Goal: Information Seeking & Learning: Learn about a topic

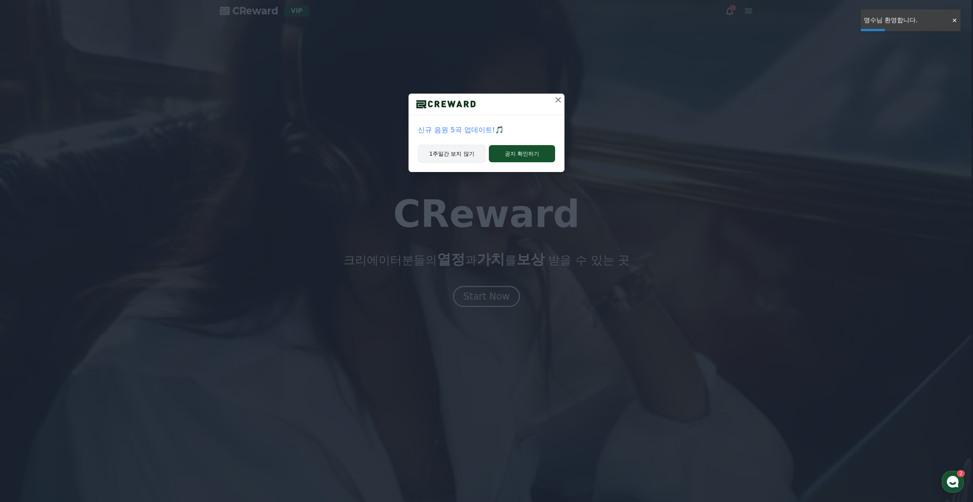
click at [444, 153] on button "1주일간 보지 않기" at bounding box center [452, 154] width 68 height 18
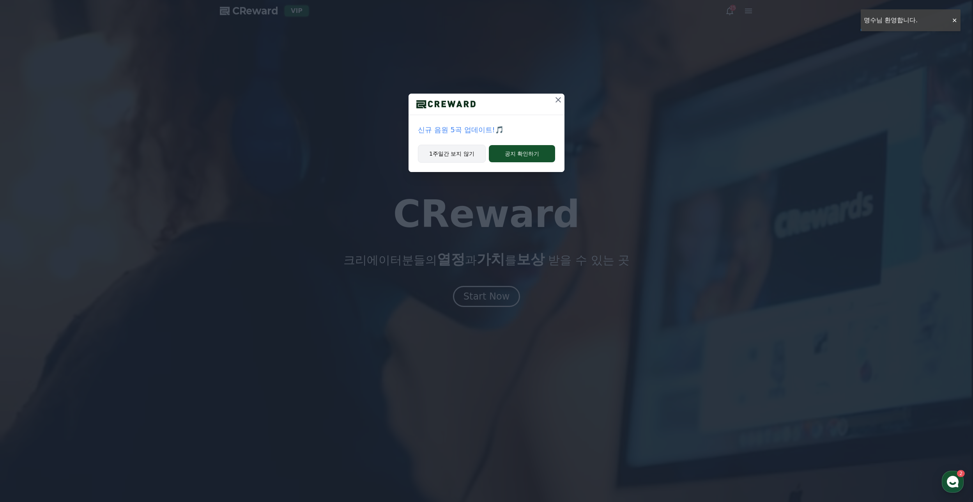
click at [446, 149] on button "1주일간 보지 않기" at bounding box center [452, 154] width 68 height 18
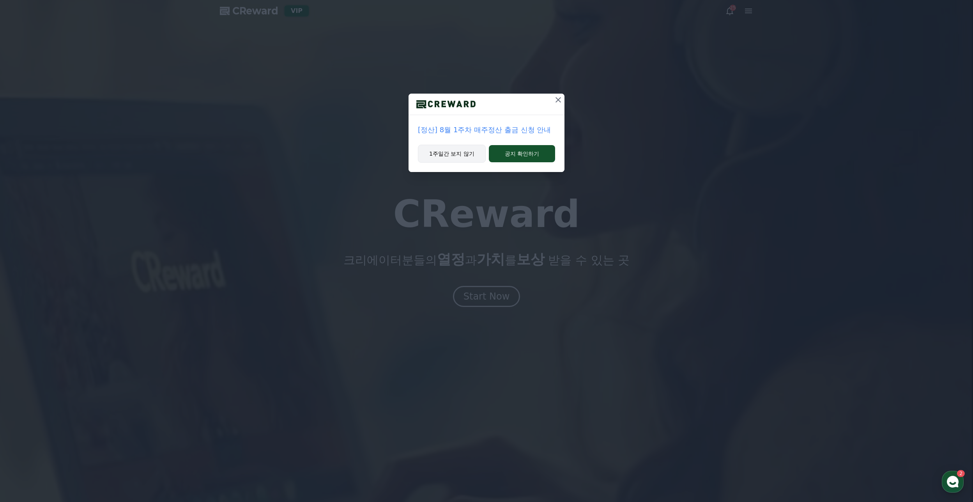
click at [445, 150] on button "1주일간 보지 않기" at bounding box center [452, 154] width 68 height 18
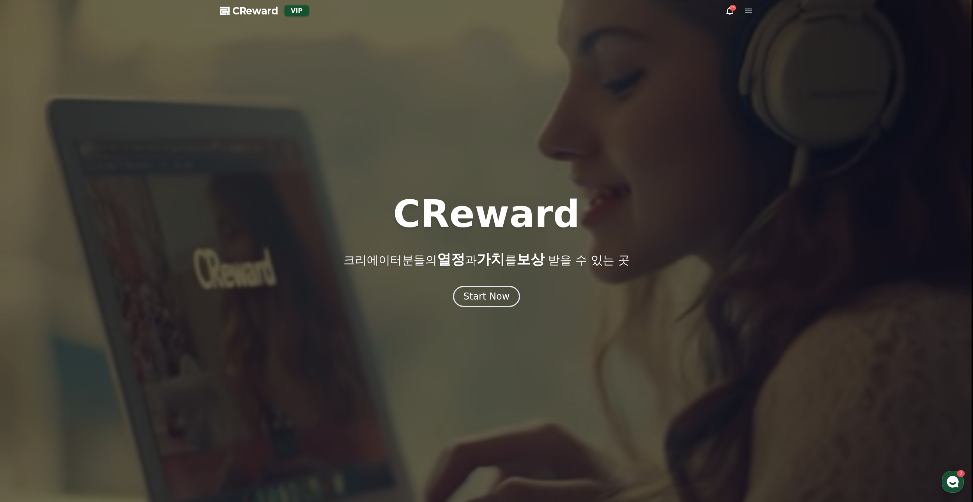
click at [442, 154] on div at bounding box center [486, 251] width 973 height 502
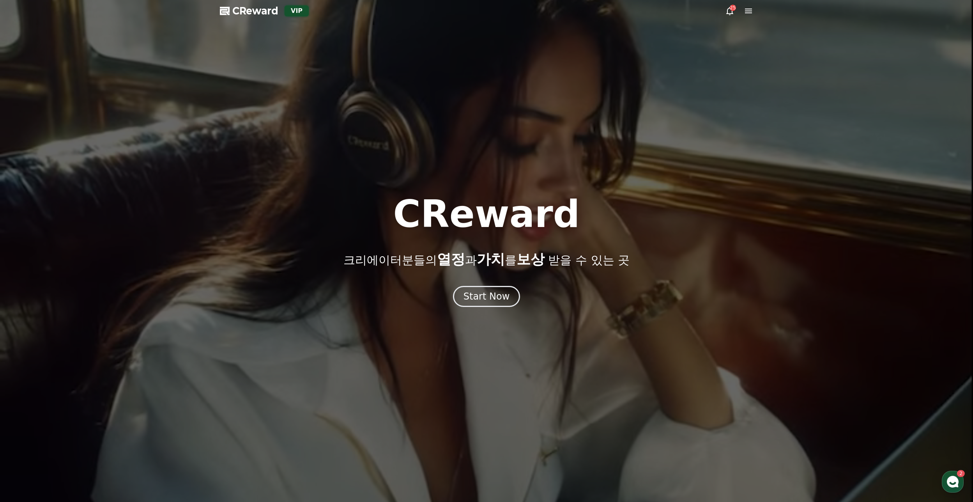
click at [747, 14] on icon at bounding box center [748, 10] width 9 height 9
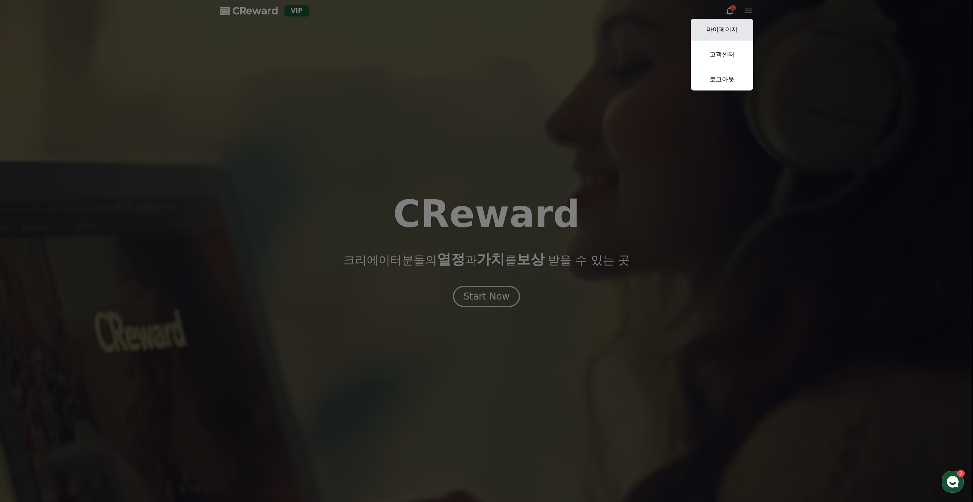
click at [727, 34] on link "마이페이지" at bounding box center [722, 30] width 62 height 22
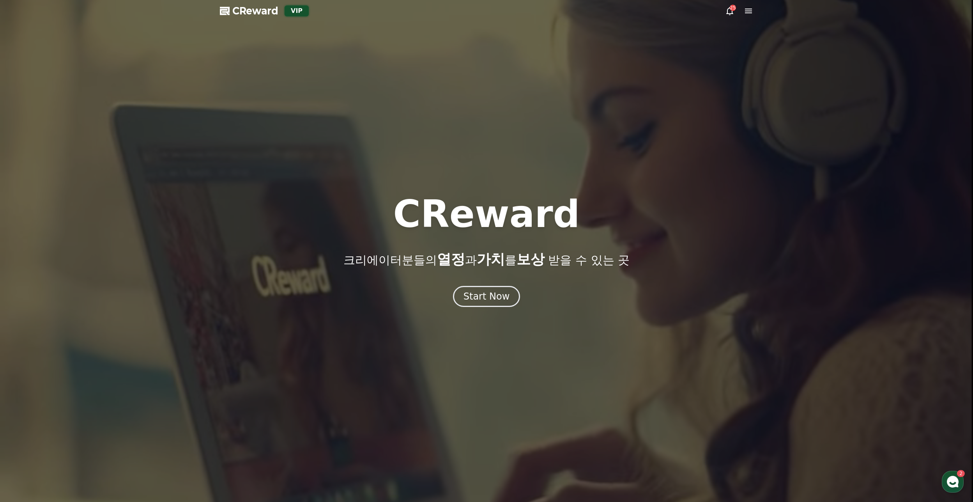
select select "**********"
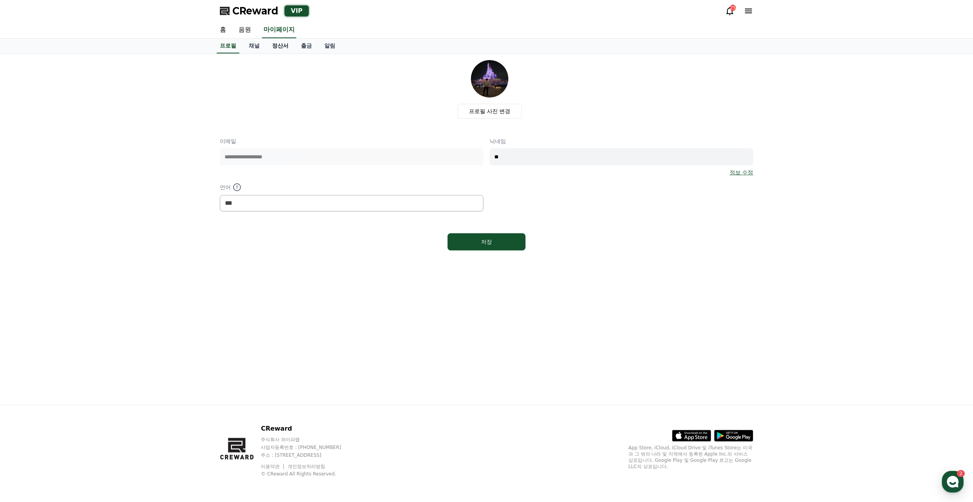
click at [289, 48] on link "정산서" at bounding box center [280, 46] width 29 height 15
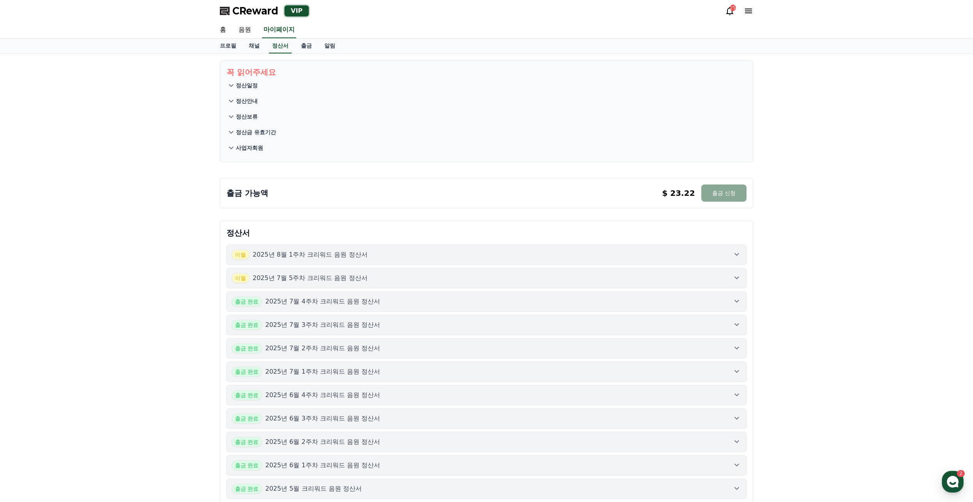
click at [451, 278] on div "[DATE]년 7월 5주차 크리워드 음원 정산서" at bounding box center [487, 278] width 510 height 10
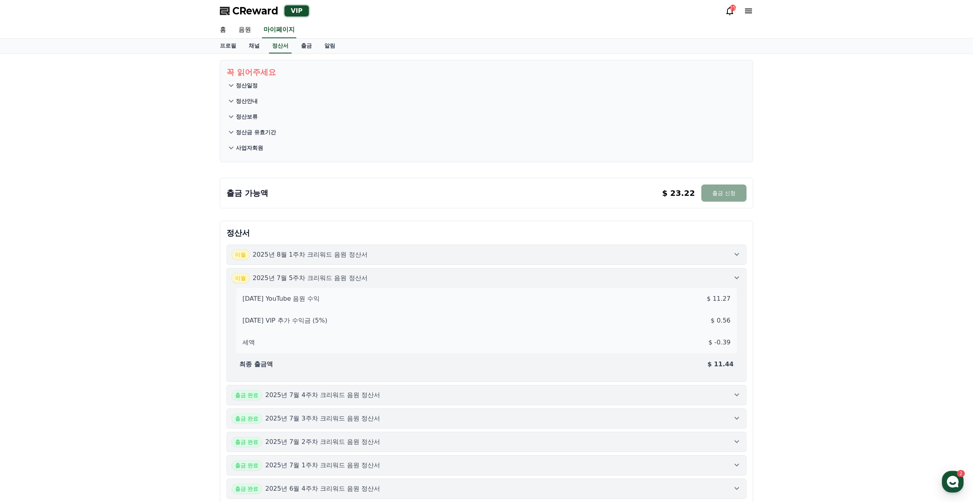
click at [431, 277] on div "[DATE]년 7월 5주차 크리워드 음원 정산서" at bounding box center [487, 278] width 510 height 10
click at [449, 251] on div "[DATE]년 8월 1주차 크리워드 음원 정산서" at bounding box center [487, 254] width 510 height 10
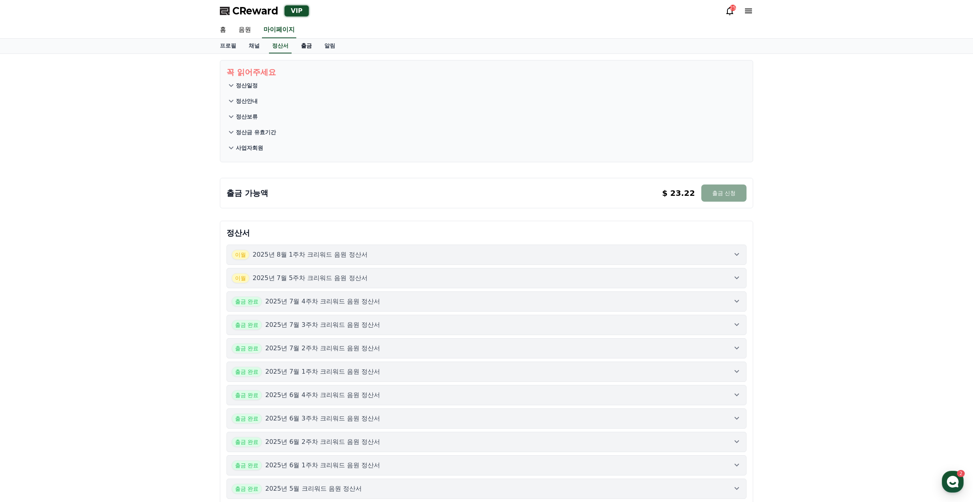
click at [306, 47] on link "출금" at bounding box center [306, 46] width 23 height 15
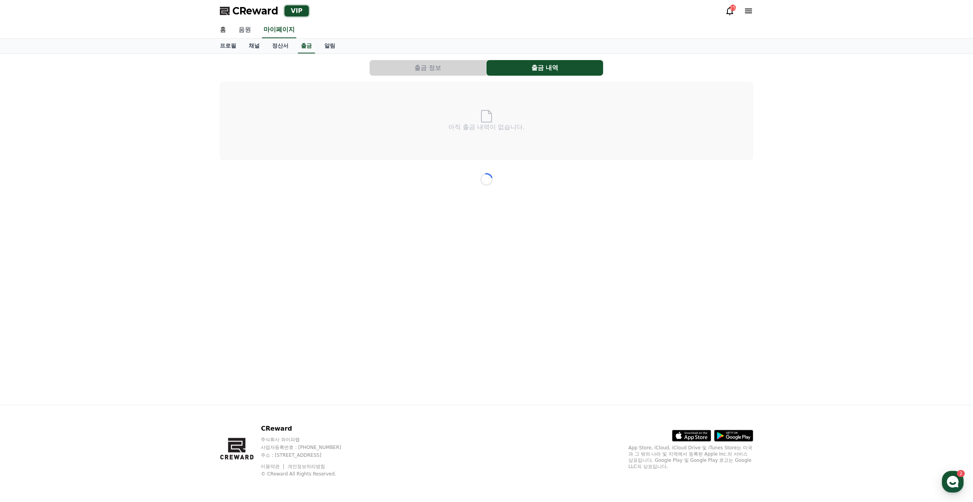
click at [252, 30] on link "음원" at bounding box center [244, 30] width 25 height 16
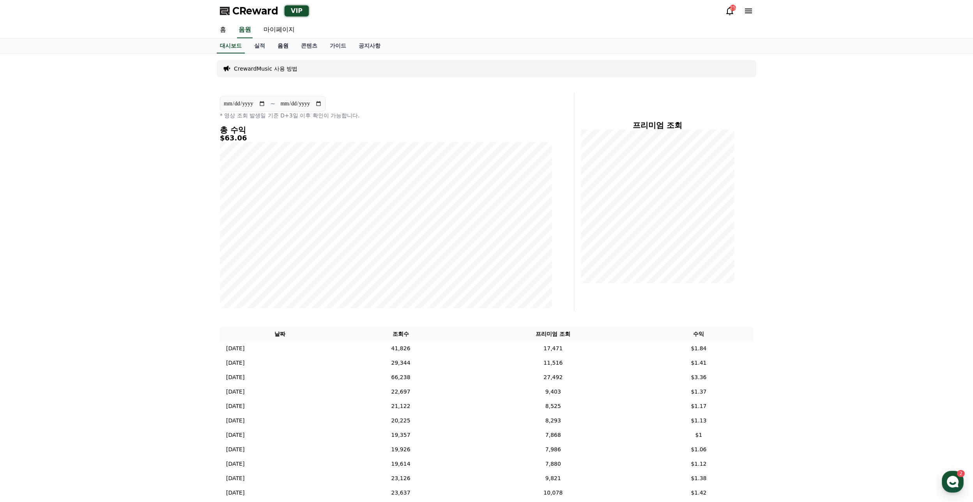
click at [283, 51] on link "음원" at bounding box center [282, 46] width 23 height 15
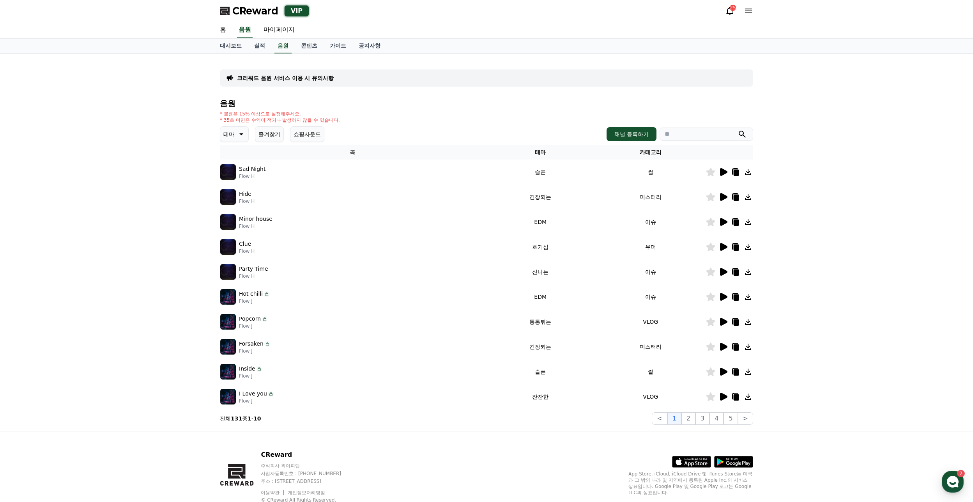
click at [684, 132] on input "search" at bounding box center [707, 133] width 94 height 13
type input "*"
type input "**********"
click at [738, 129] on button "submit" at bounding box center [742, 133] width 9 height 9
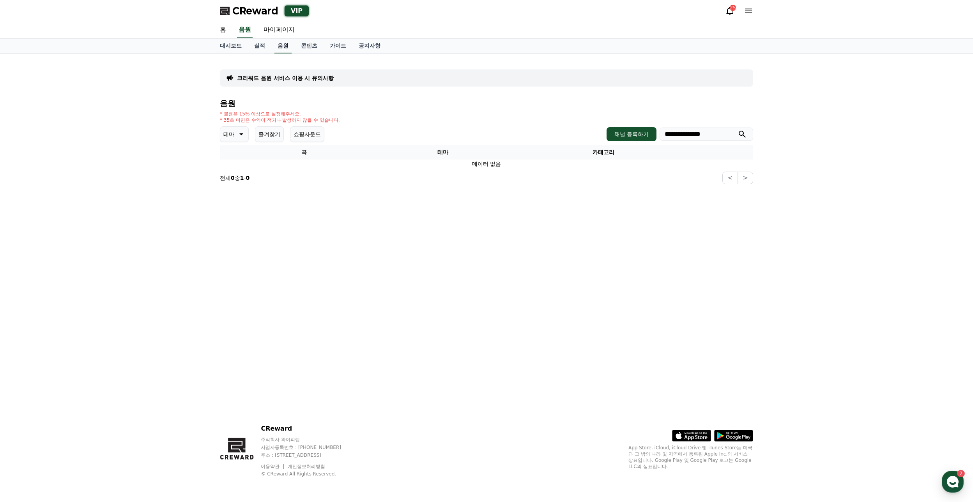
click at [288, 48] on link "음원" at bounding box center [282, 46] width 17 height 15
click at [258, 41] on link "실적" at bounding box center [259, 46] width 23 height 15
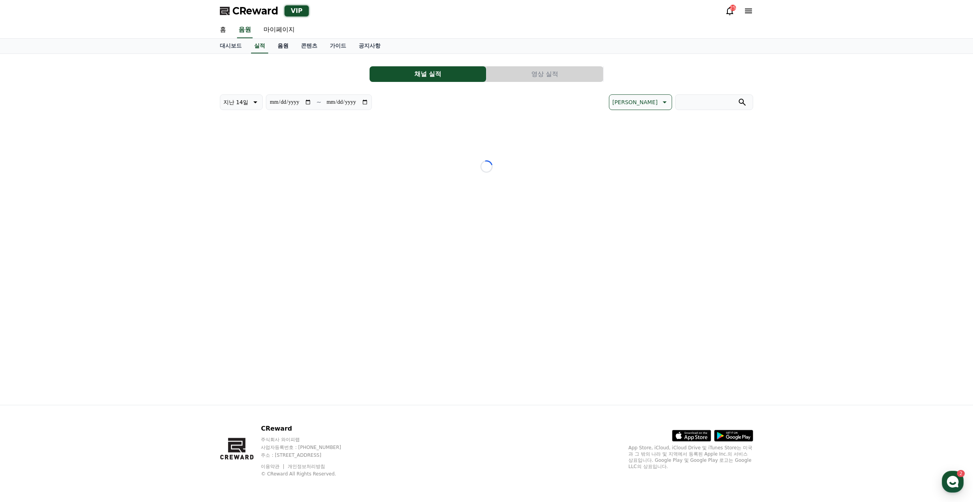
click at [284, 48] on link "음원" at bounding box center [282, 46] width 23 height 15
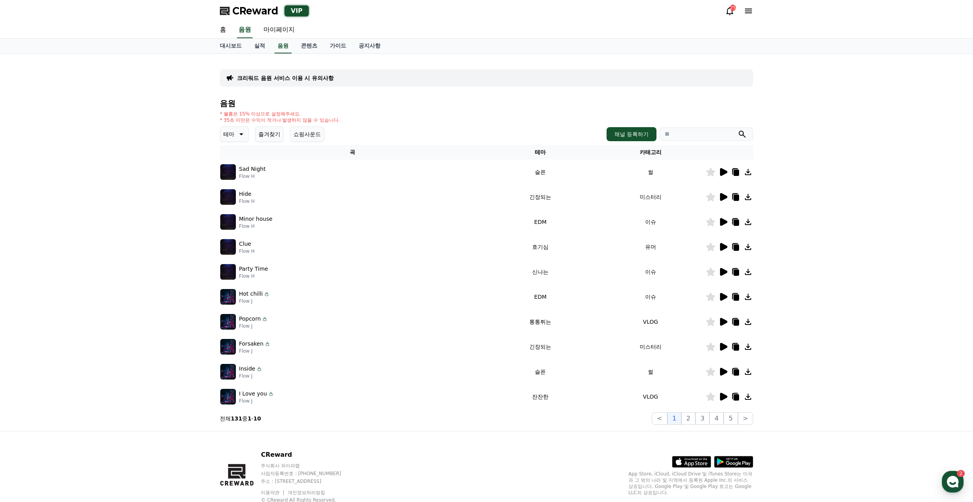
click at [724, 171] on icon at bounding box center [723, 172] width 7 height 8
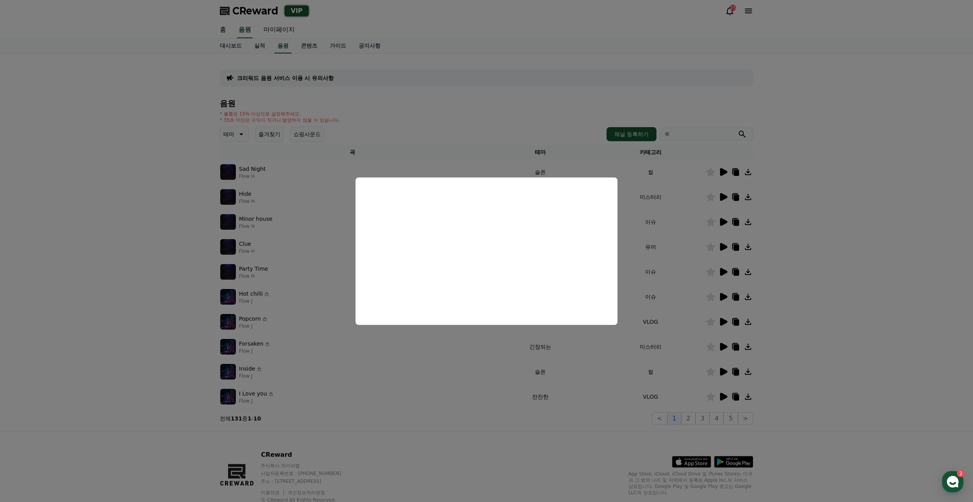
click at [285, 346] on button "close modal" at bounding box center [486, 251] width 973 height 502
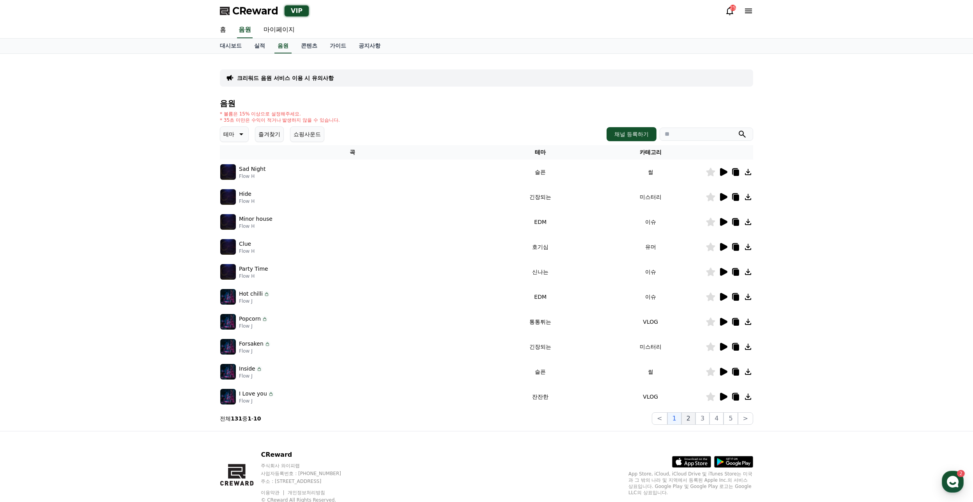
click at [695, 419] on button "2" at bounding box center [702, 418] width 14 height 12
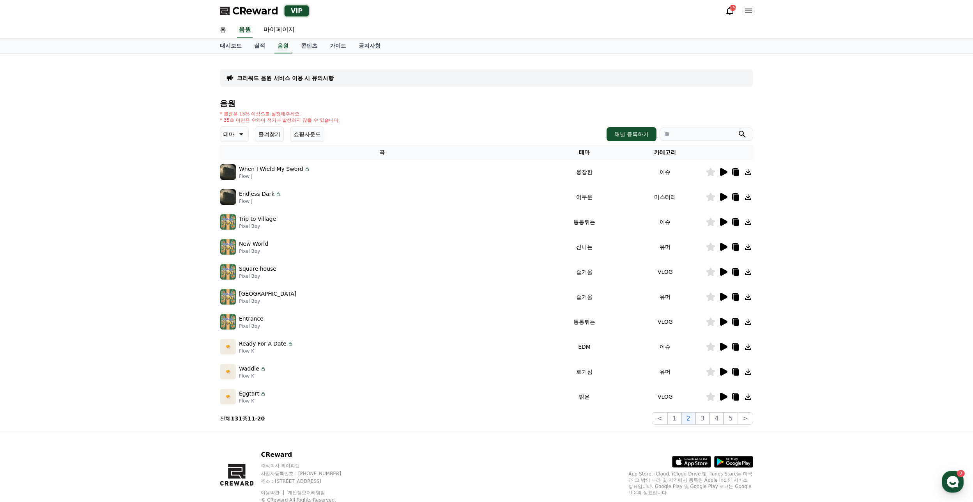
click at [723, 247] on icon at bounding box center [723, 247] width 7 height 8
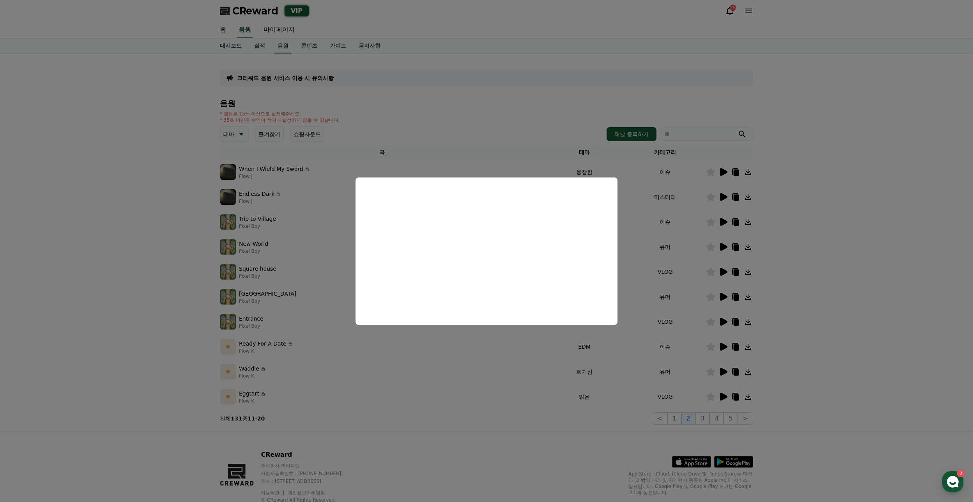
click at [364, 368] on button "close modal" at bounding box center [486, 251] width 973 height 502
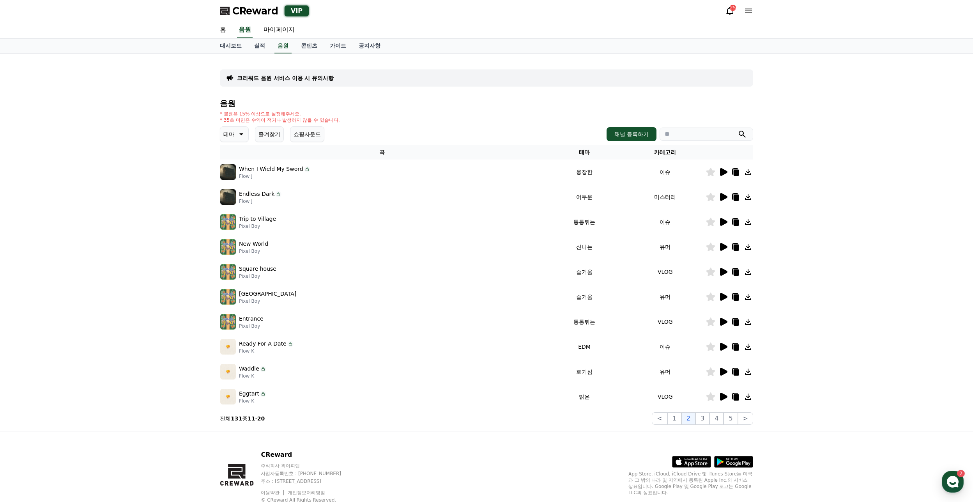
click at [720, 347] on icon at bounding box center [723, 347] width 7 height 8
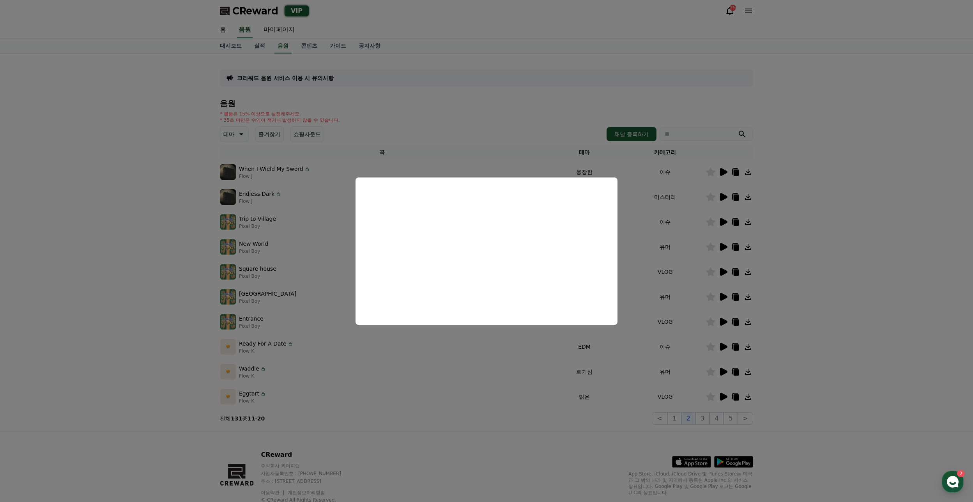
click at [638, 429] on button "close modal" at bounding box center [486, 251] width 973 height 502
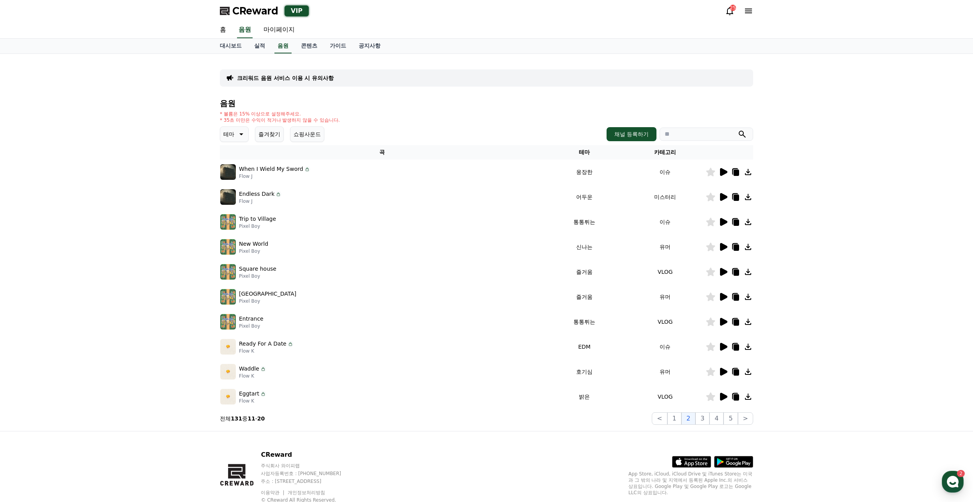
click at [721, 394] on icon at bounding box center [723, 397] width 7 height 8
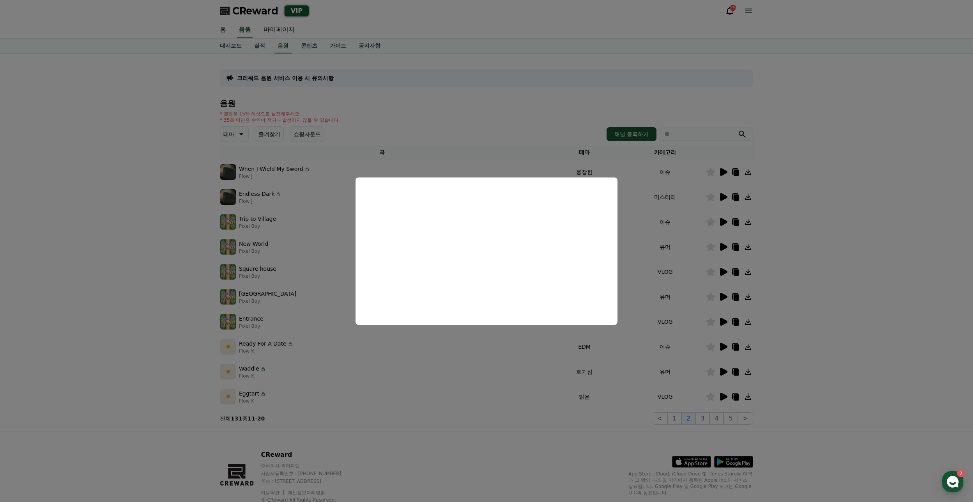
click at [606, 401] on button "close modal" at bounding box center [486, 251] width 973 height 502
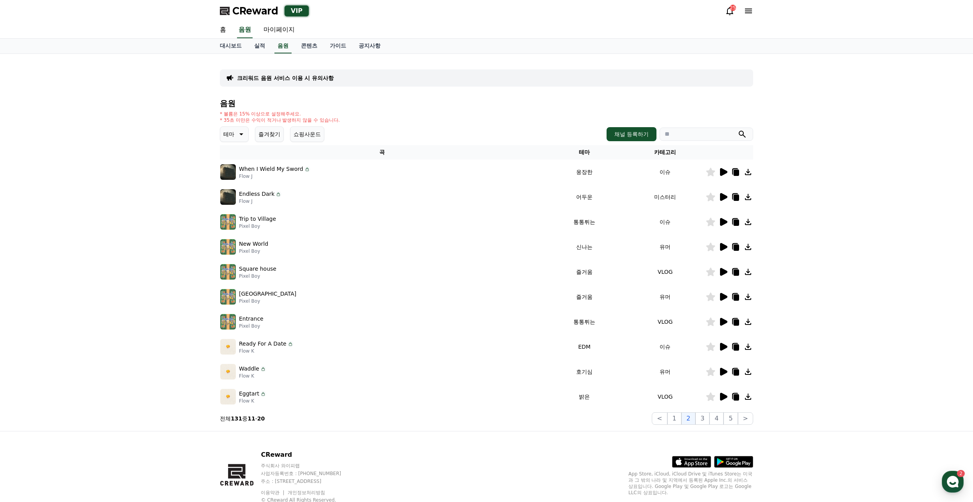
click at [723, 373] on icon at bounding box center [723, 372] width 7 height 8
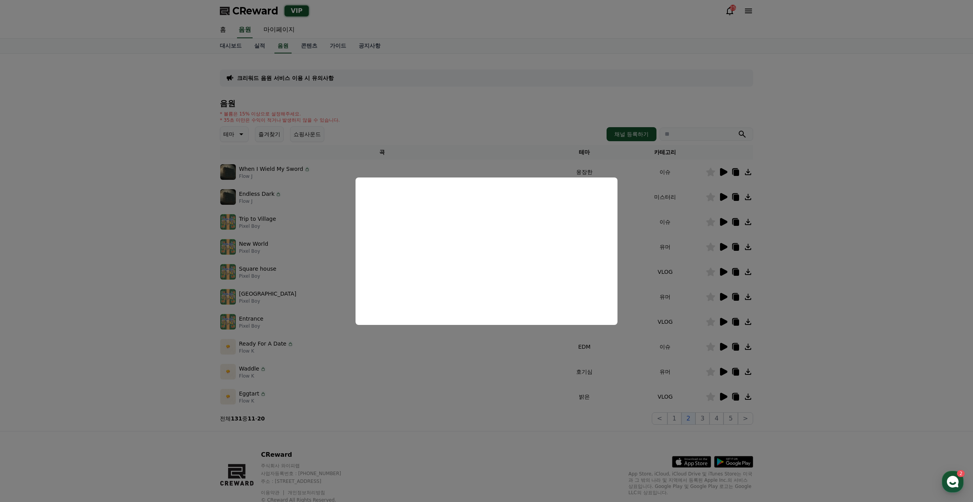
click at [706, 427] on button "close modal" at bounding box center [486, 251] width 973 height 502
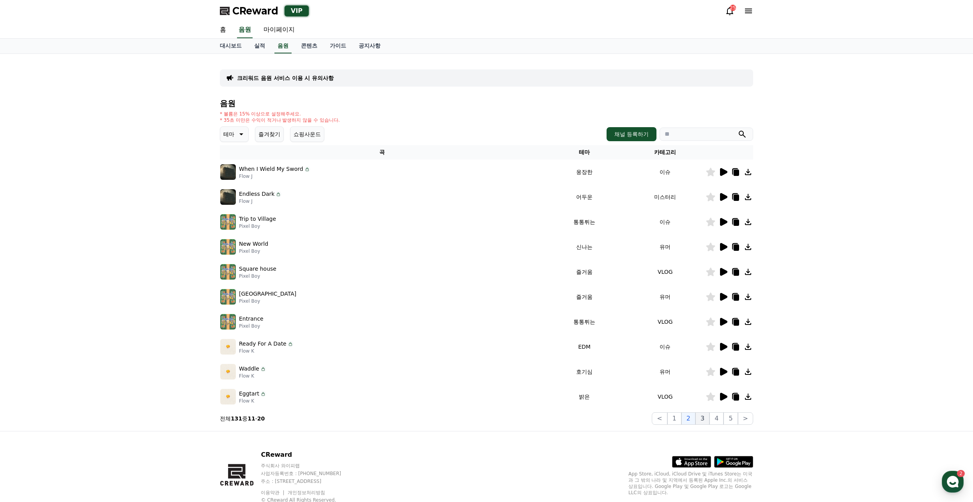
click at [724, 421] on button "3" at bounding box center [731, 418] width 14 height 12
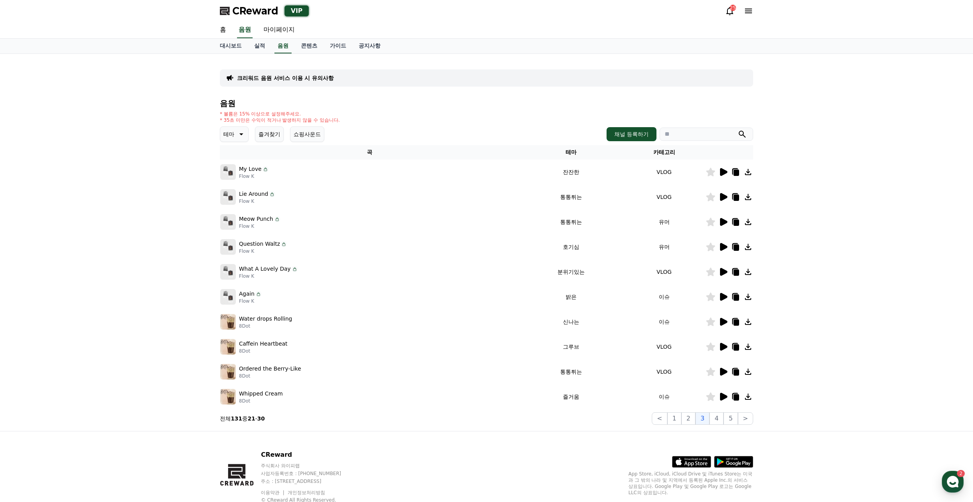
click at [722, 223] on icon at bounding box center [723, 222] width 7 height 8
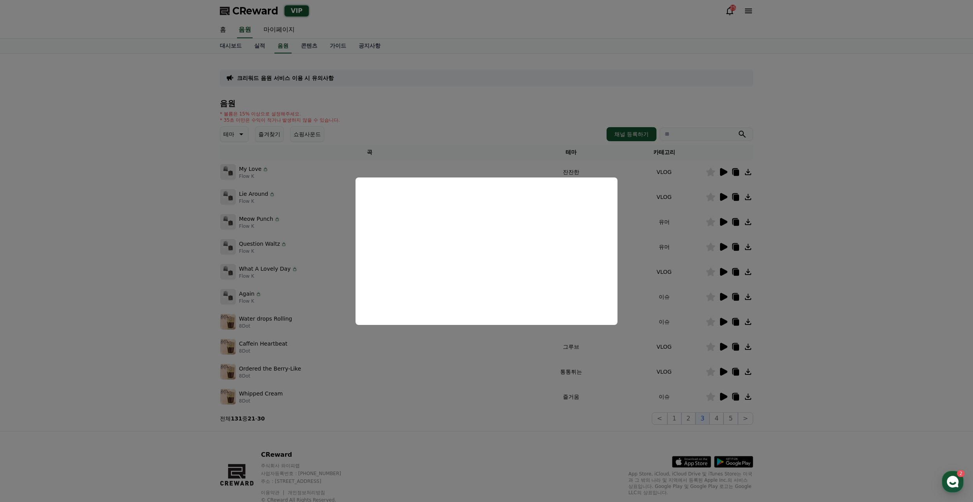
click at [470, 350] on button "close modal" at bounding box center [486, 251] width 973 height 502
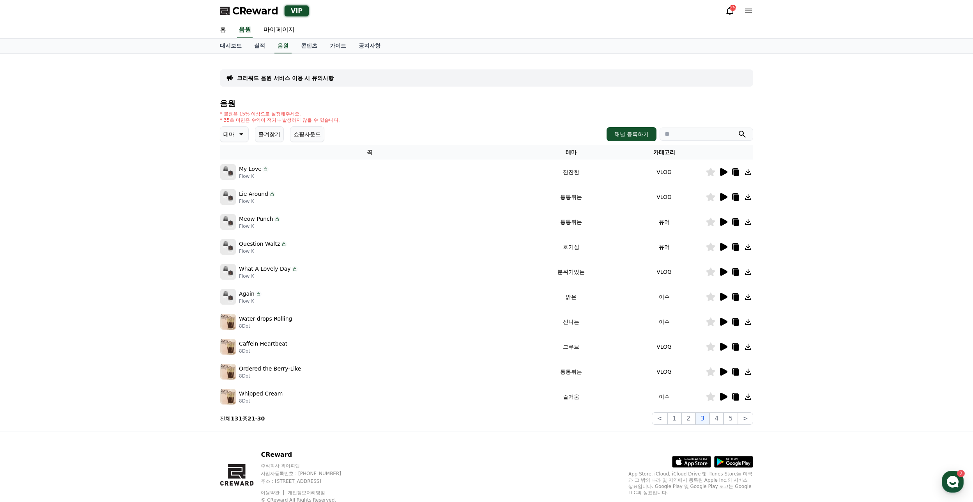
click at [727, 370] on icon at bounding box center [722, 371] width 9 height 9
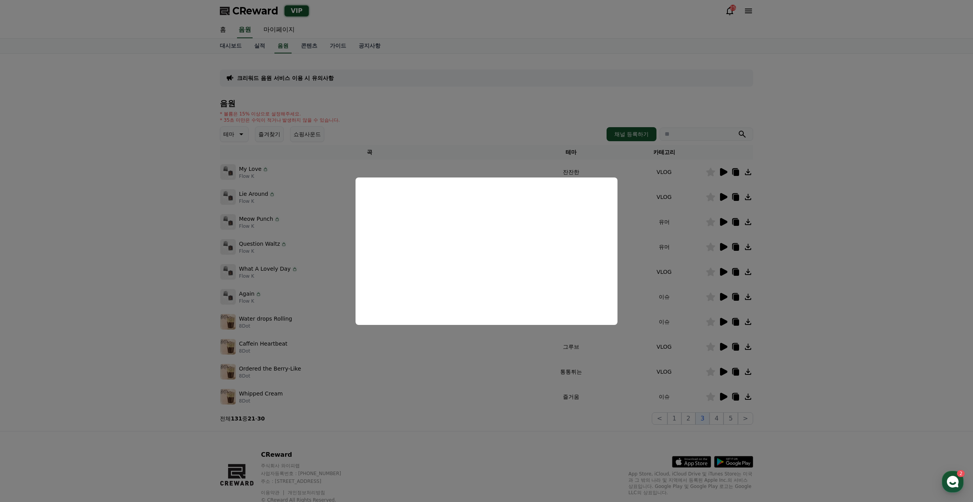
click at [629, 385] on button "close modal" at bounding box center [486, 251] width 973 height 502
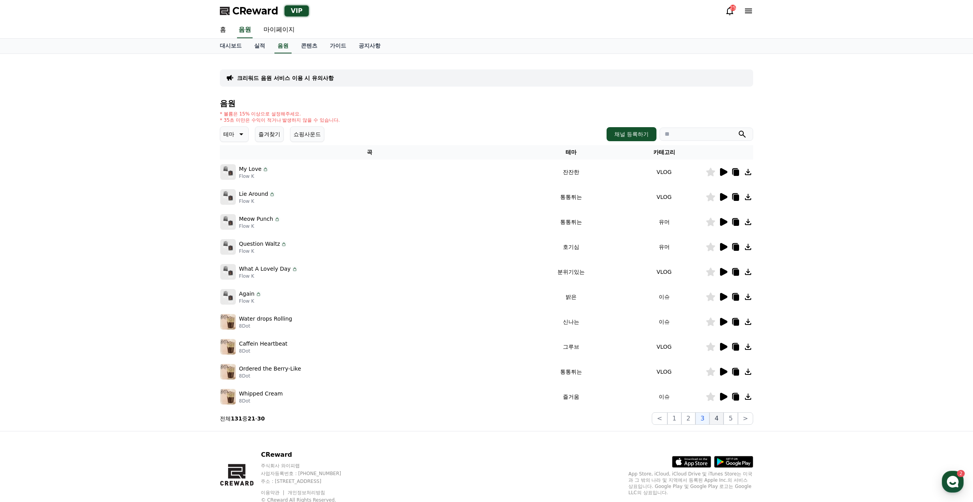
click at [722, 417] on button "4" at bounding box center [716, 418] width 14 height 12
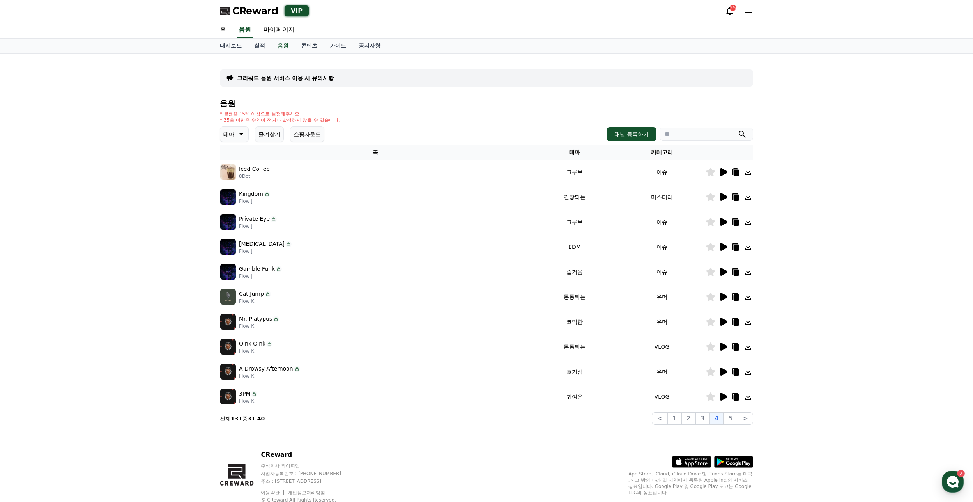
click at [718, 248] on div at bounding box center [729, 246] width 47 height 9
click at [728, 422] on button "5" at bounding box center [731, 418] width 14 height 12
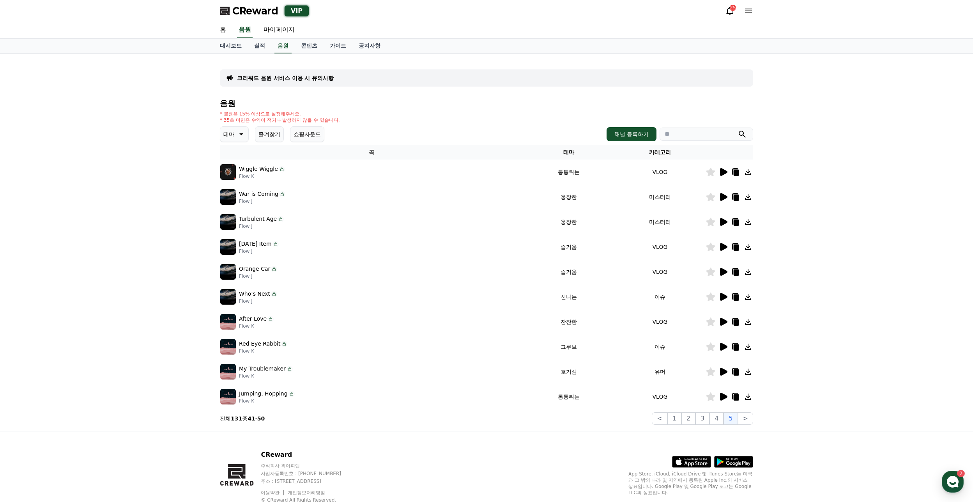
click at [722, 341] on td at bounding box center [730, 346] width 48 height 25
click at [720, 365] on td at bounding box center [730, 371] width 48 height 25
click at [720, 373] on icon at bounding box center [723, 372] width 7 height 8
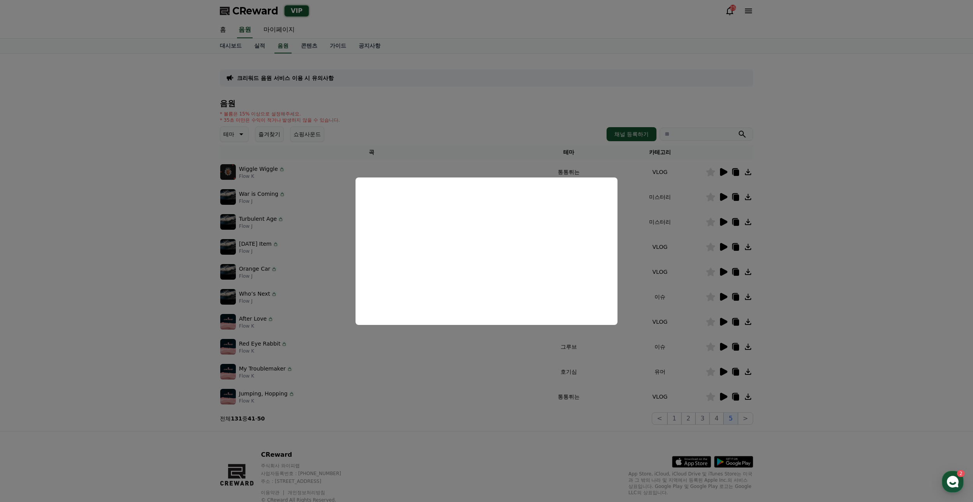
click at [616, 350] on button "close modal" at bounding box center [486, 251] width 973 height 502
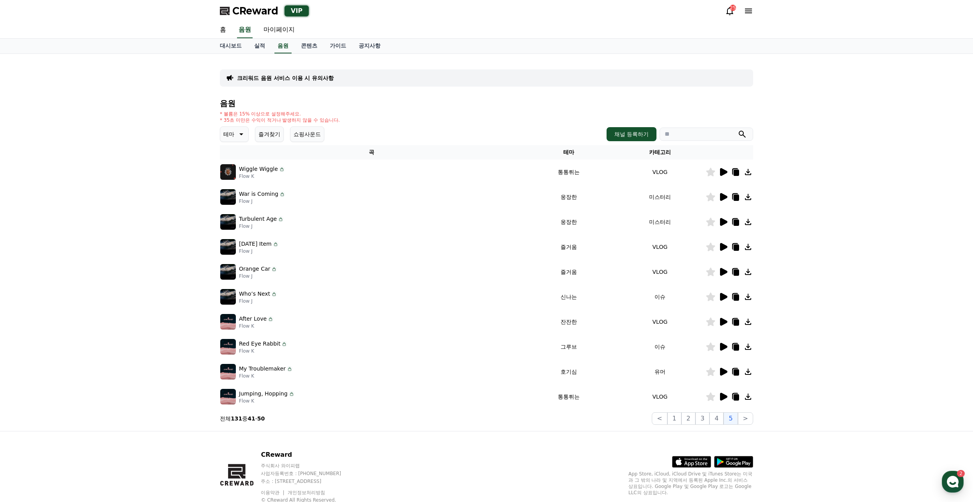
click at [722, 290] on td at bounding box center [730, 296] width 48 height 25
click at [721, 294] on icon at bounding box center [723, 297] width 7 height 8
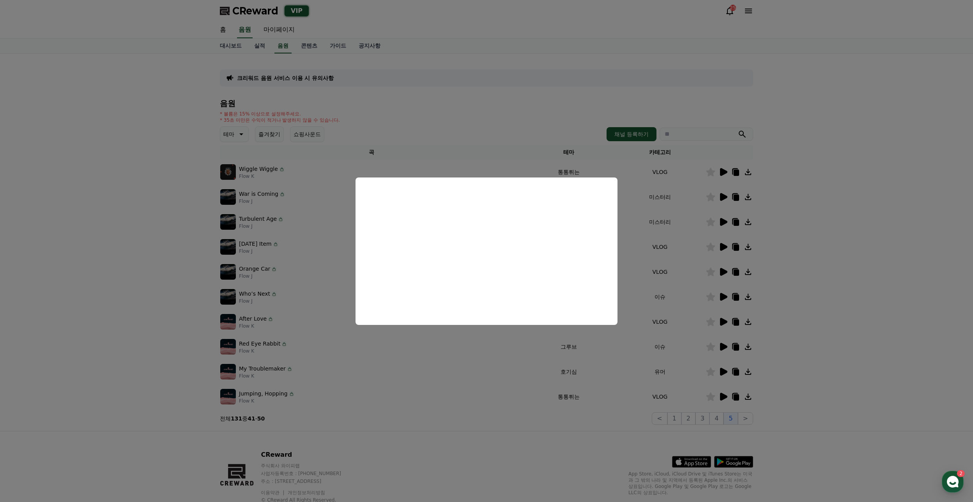
click at [579, 366] on button "close modal" at bounding box center [486, 251] width 973 height 502
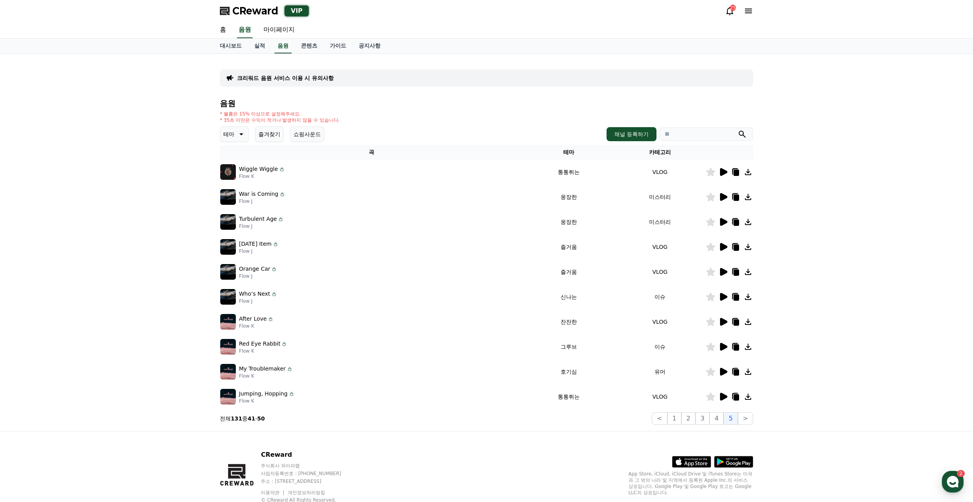
click at [726, 220] on icon at bounding box center [722, 221] width 9 height 9
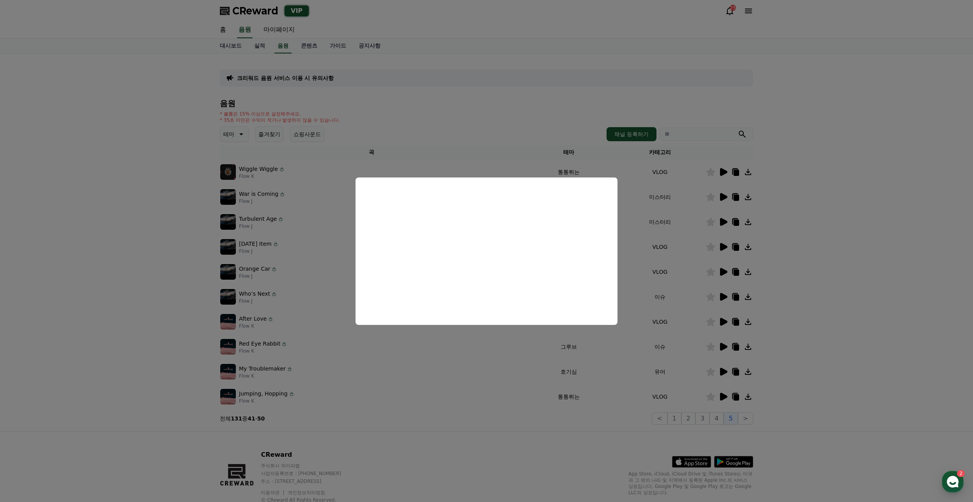
click at [482, 382] on button "close modal" at bounding box center [486, 251] width 973 height 502
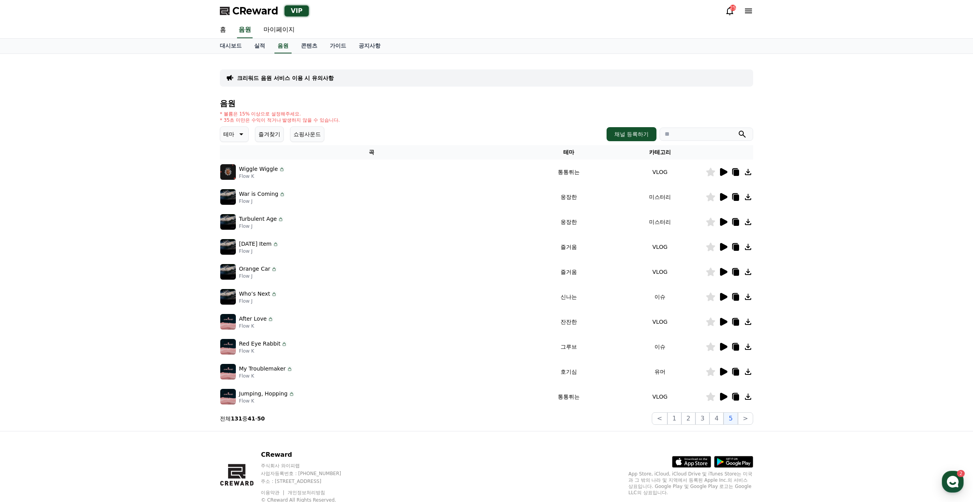
click at [753, 417] on div "크리워드 음원 서비스 이용 시 유의사항 음원 * 볼륨은 15% 이상으로 설정해주세요. * 35초 미만은 수익이 적거나 발생하지 않을 수 있습니…" at bounding box center [487, 242] width 540 height 371
click at [748, 418] on button ">" at bounding box center [745, 418] width 15 height 12
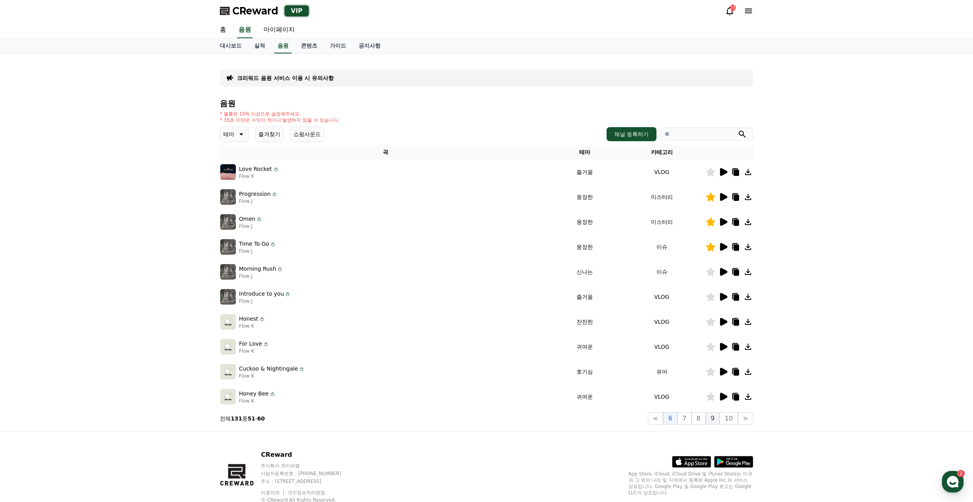
click at [715, 420] on button "9" at bounding box center [713, 418] width 14 height 12
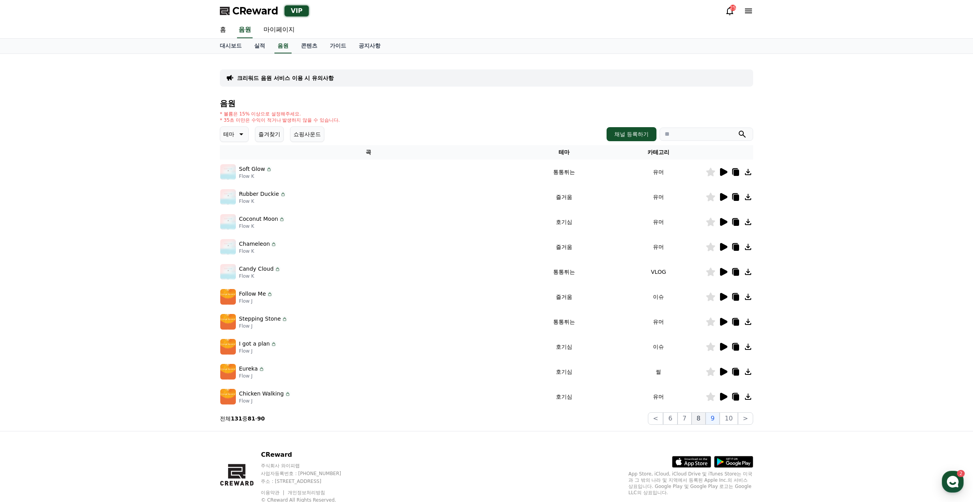
click at [720, 419] on button "8" at bounding box center [729, 418] width 18 height 12
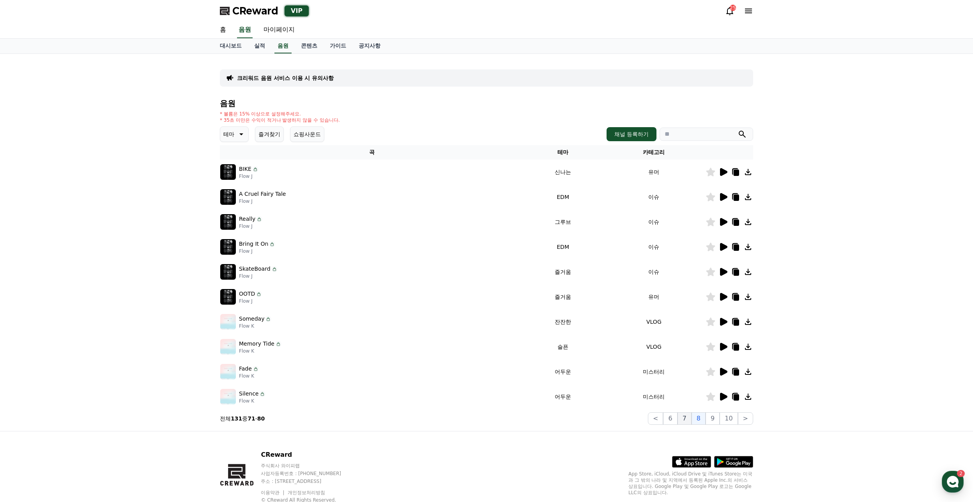
click at [687, 419] on button "7" at bounding box center [685, 418] width 14 height 12
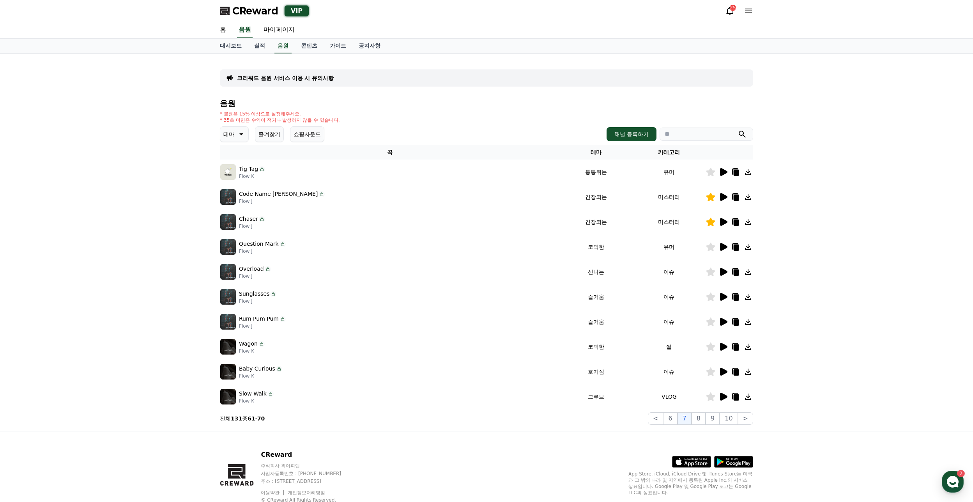
click at [723, 296] on icon at bounding box center [723, 297] width 7 height 8
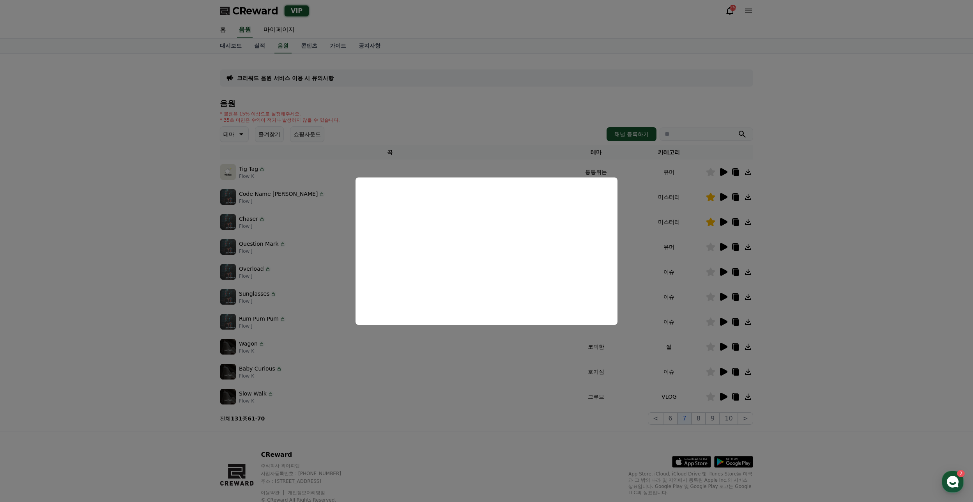
click at [459, 354] on button "close modal" at bounding box center [486, 251] width 973 height 502
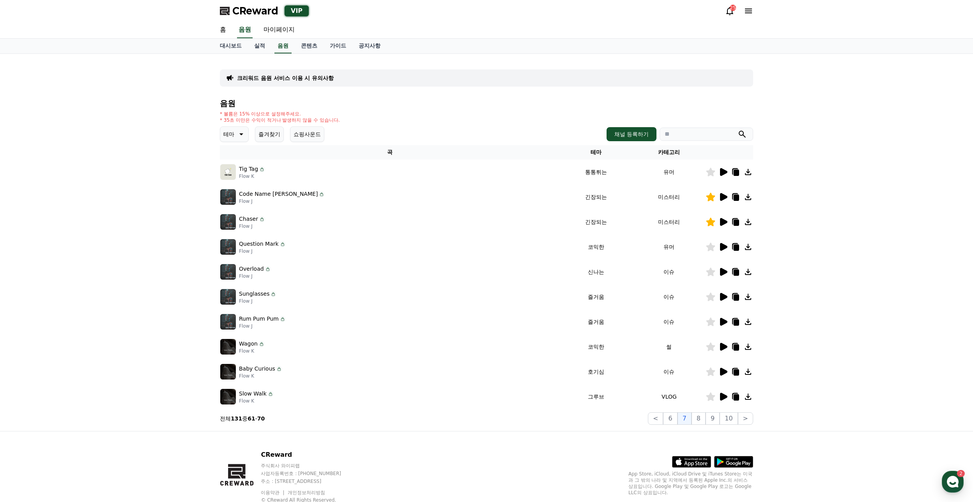
click at [725, 220] on icon at bounding box center [723, 222] width 7 height 8
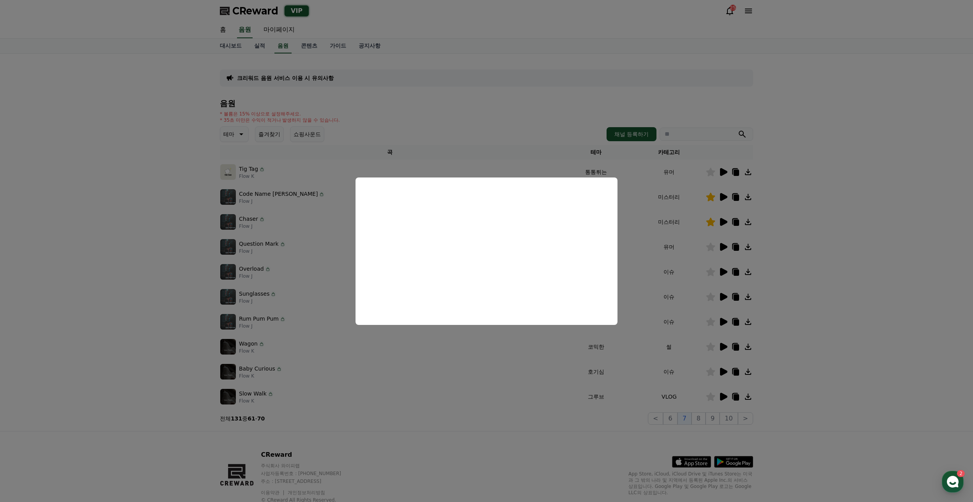
click at [451, 392] on button "close modal" at bounding box center [486, 251] width 973 height 502
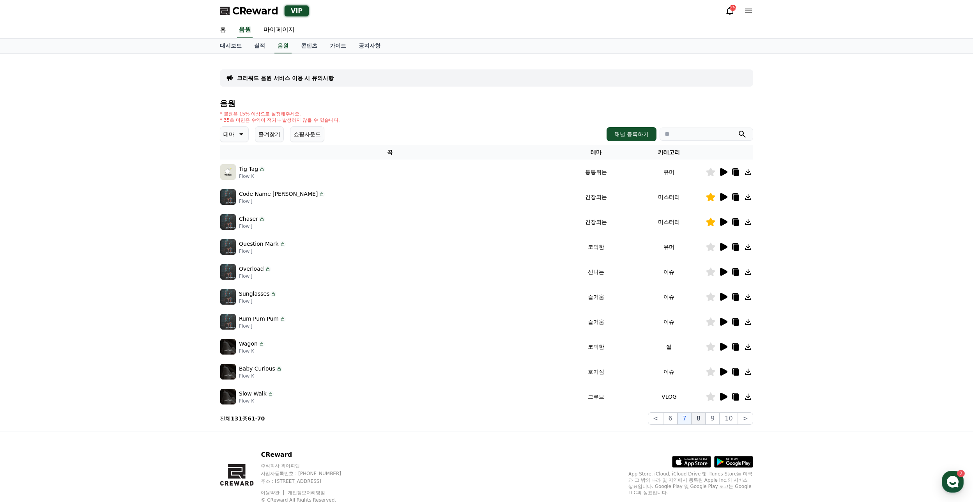
click at [720, 419] on button "8" at bounding box center [729, 418] width 18 height 12
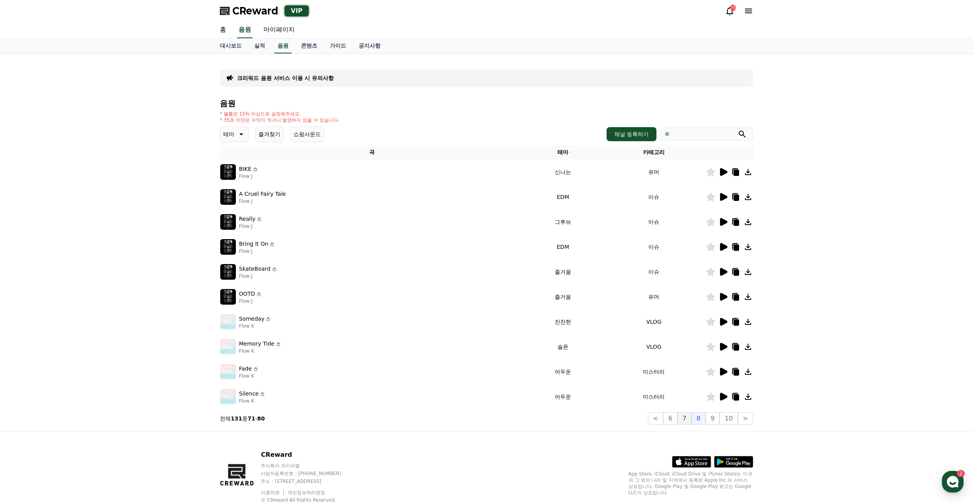
click at [692, 416] on button "7" at bounding box center [685, 418] width 14 height 12
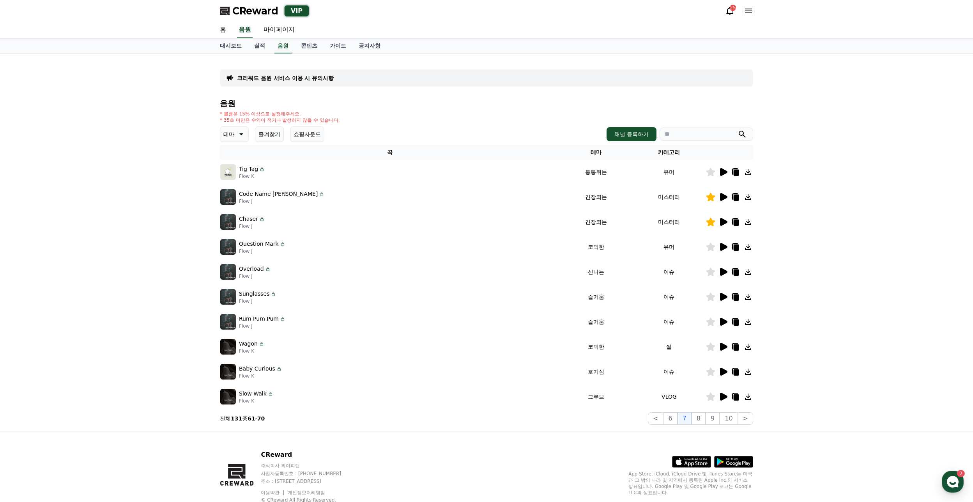
drag, startPoint x: 301, startPoint y: 213, endPoint x: 318, endPoint y: 329, distance: 117.5
click at [318, 329] on tbody "Tig Tag Flow K 통통튀는 유머 Code Name Gray Flow J 긴장되는 미스터리 Chaser Flow J 긴장되는 미스터리 …" at bounding box center [486, 283] width 533 height 249
click at [319, 329] on td "Rum Pum Pum Flow J" at bounding box center [390, 321] width 340 height 25
click at [725, 198] on icon at bounding box center [723, 197] width 7 height 8
